Goal: Check status

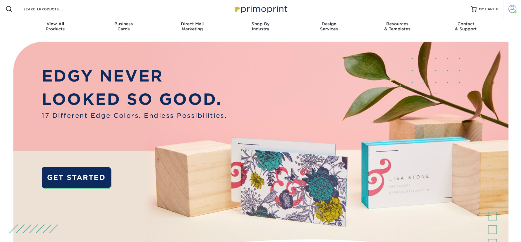
click at [510, 10] on span at bounding box center [512, 9] width 8 height 8
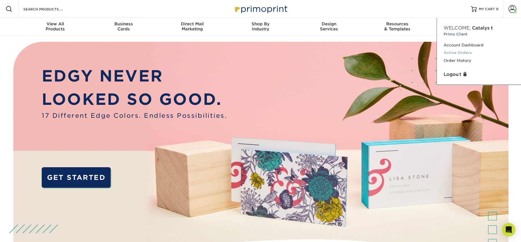
click at [455, 53] on link "Active Orders" at bounding box center [479, 53] width 71 height 8
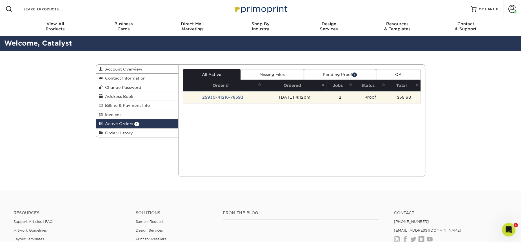
click at [265, 98] on td "[DATE] 4:12pm" at bounding box center [294, 98] width 63 height 12
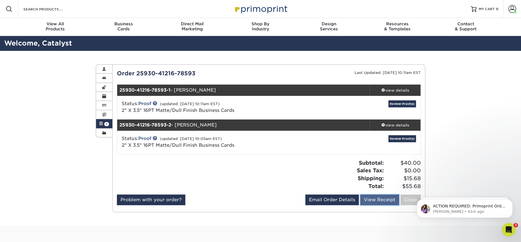
click at [369, 200] on link "View Receipt" at bounding box center [379, 200] width 39 height 11
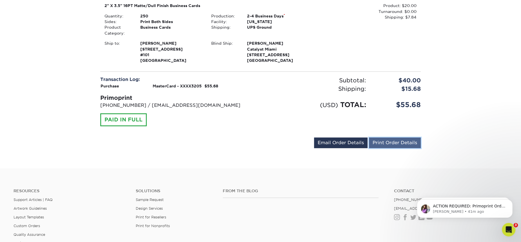
click at [379, 142] on link "Print Order Details" at bounding box center [395, 143] width 52 height 11
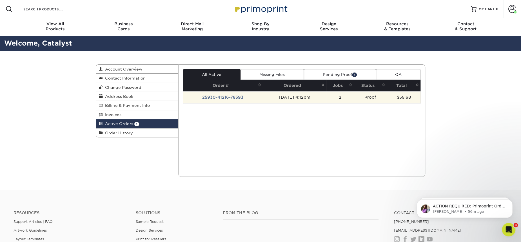
click at [268, 99] on td "[DATE] 4:12pm" at bounding box center [294, 98] width 63 height 12
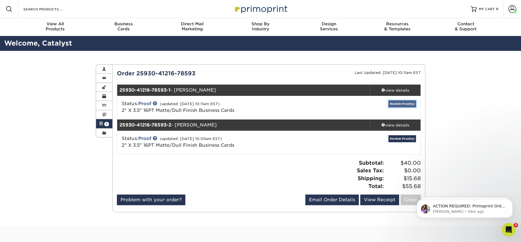
click at [393, 104] on link "Review Proof(s)" at bounding box center [402, 104] width 28 height 7
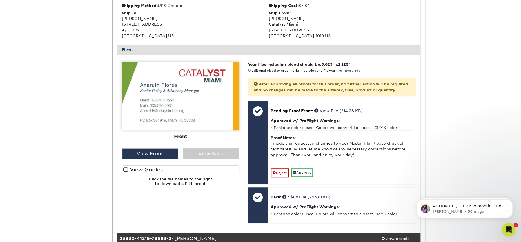
scroll to position [188, 0]
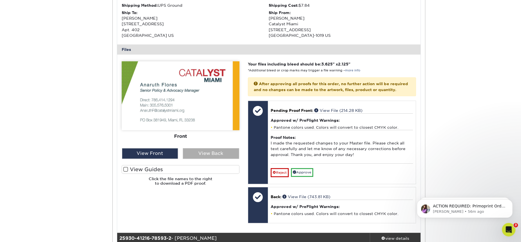
click at [197, 151] on div "View Back" at bounding box center [211, 153] width 56 height 11
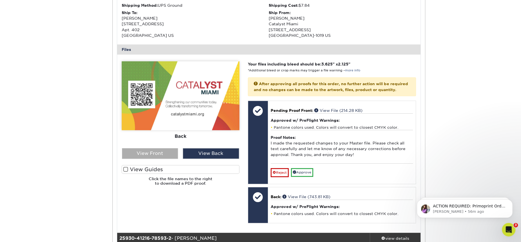
click at [165, 153] on div "View Front" at bounding box center [150, 153] width 56 height 11
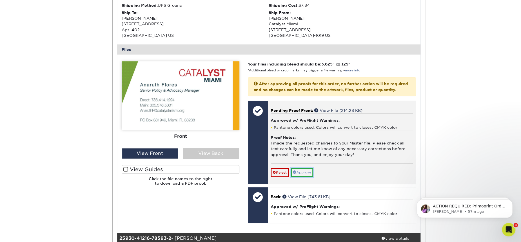
click at [309, 172] on link "Approve" at bounding box center [302, 172] width 22 height 9
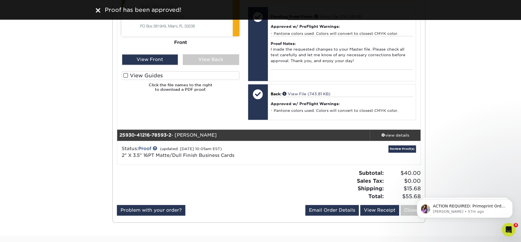
scroll to position [313, 0]
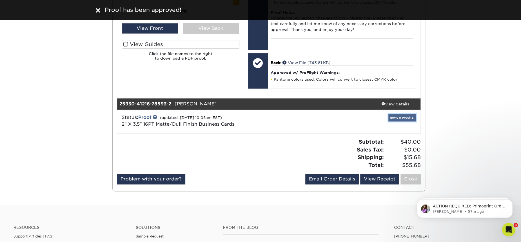
click at [398, 114] on link "Review Proof(s)" at bounding box center [402, 117] width 28 height 7
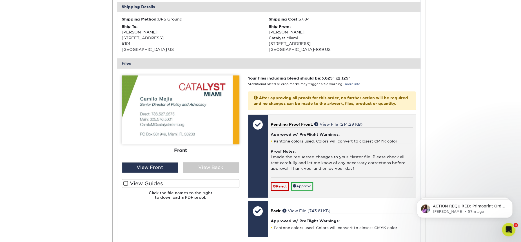
scroll to position [532, 0]
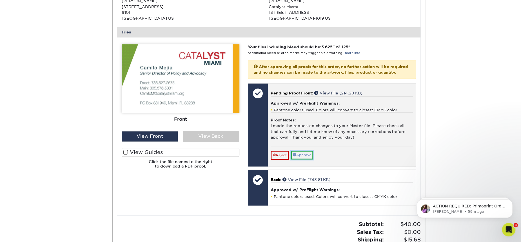
click at [299, 155] on link "Approve" at bounding box center [302, 155] width 22 height 9
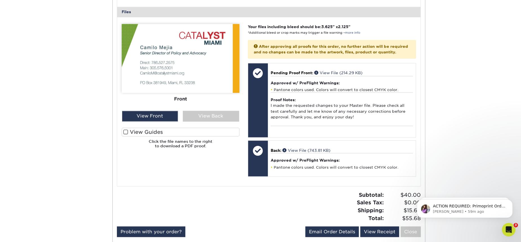
scroll to position [657, 0]
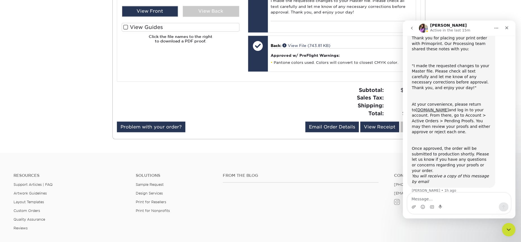
scroll to position [36, 0]
click at [506, 29] on icon "Close" at bounding box center [506, 28] width 5 height 5
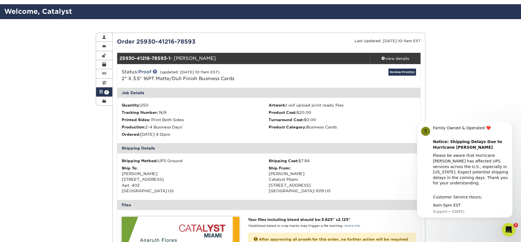
scroll to position [63, 0]
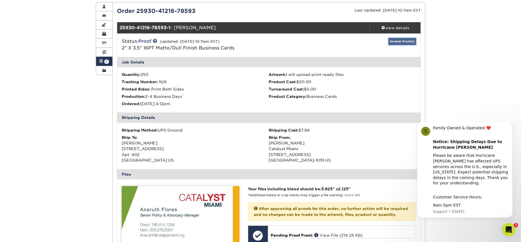
click at [400, 42] on link "Review Proof(s)" at bounding box center [402, 41] width 28 height 7
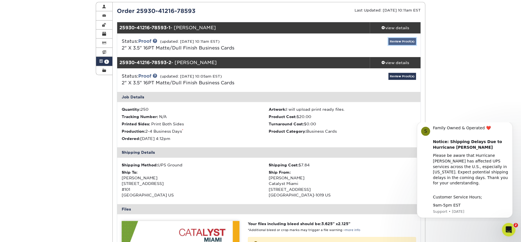
click at [400, 42] on link "Review Proof(s)" at bounding box center [402, 41] width 28 height 7
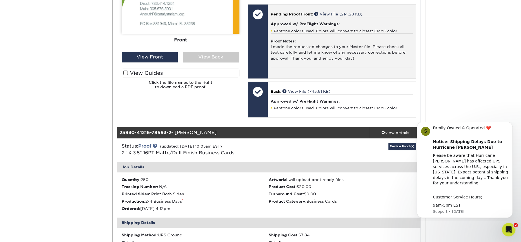
scroll to position [250, 0]
